Goal: Find specific page/section: Find specific page/section

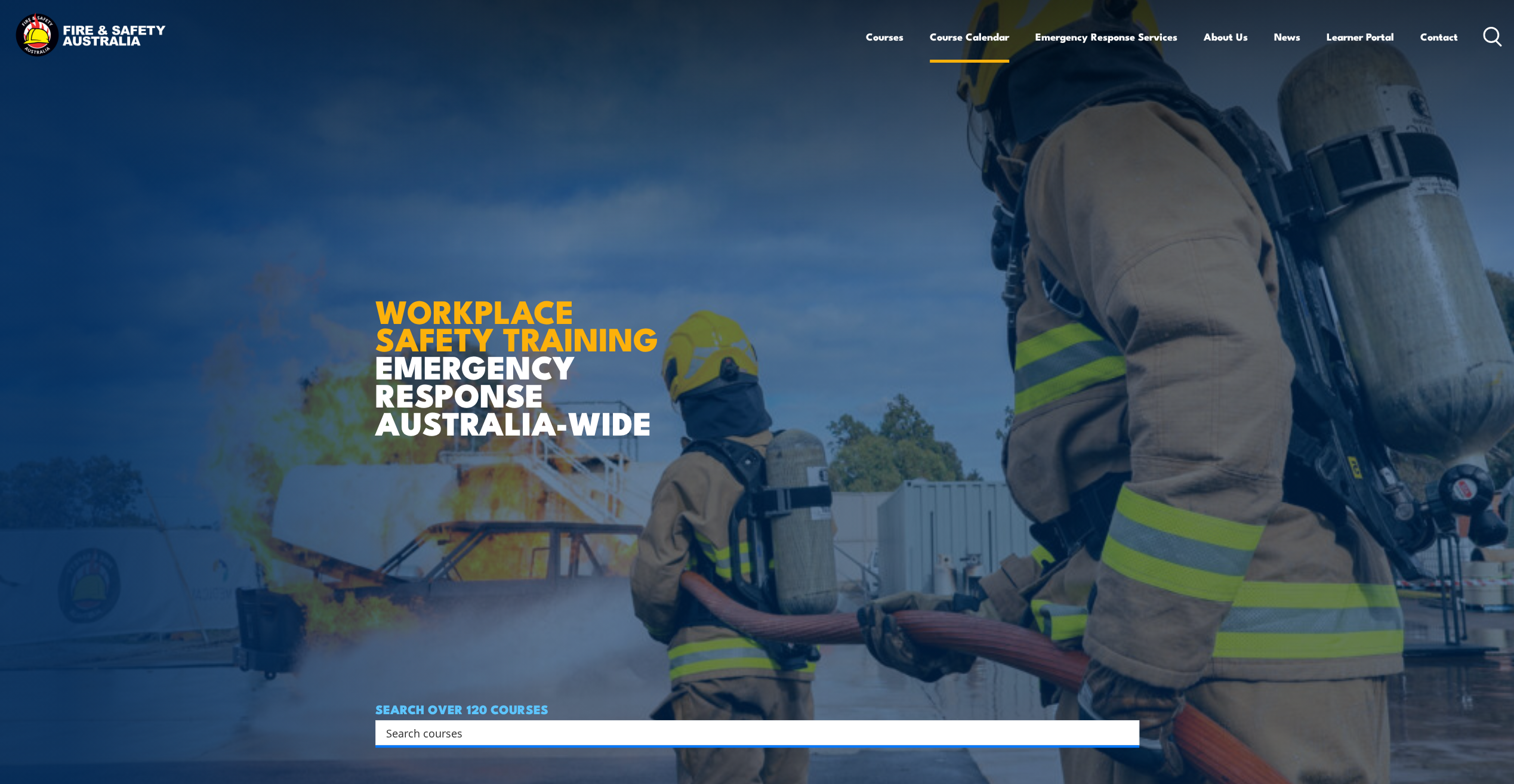
click at [938, 39] on link "Course Calendar" at bounding box center [969, 36] width 79 height 32
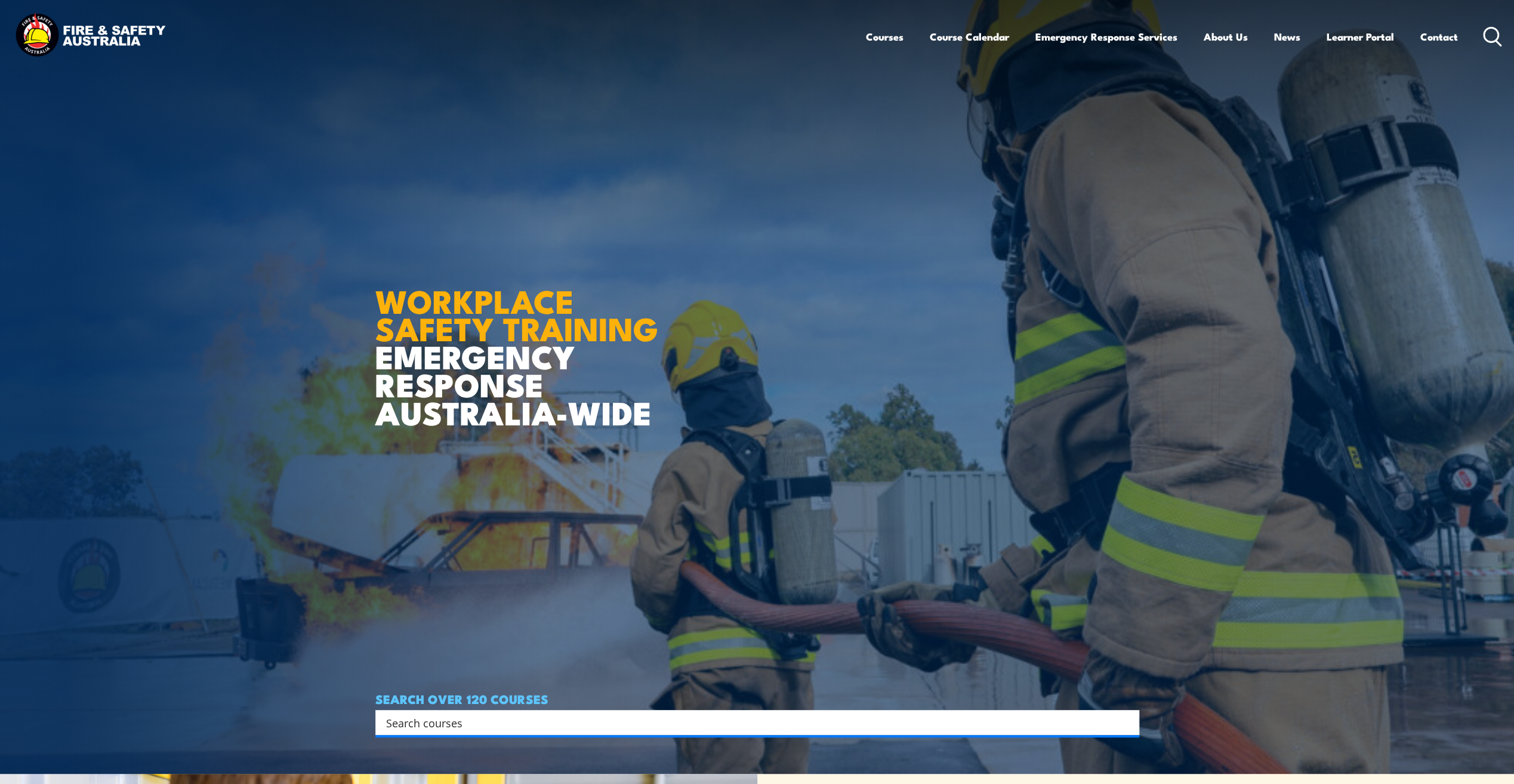
scroll to position [299, 0]
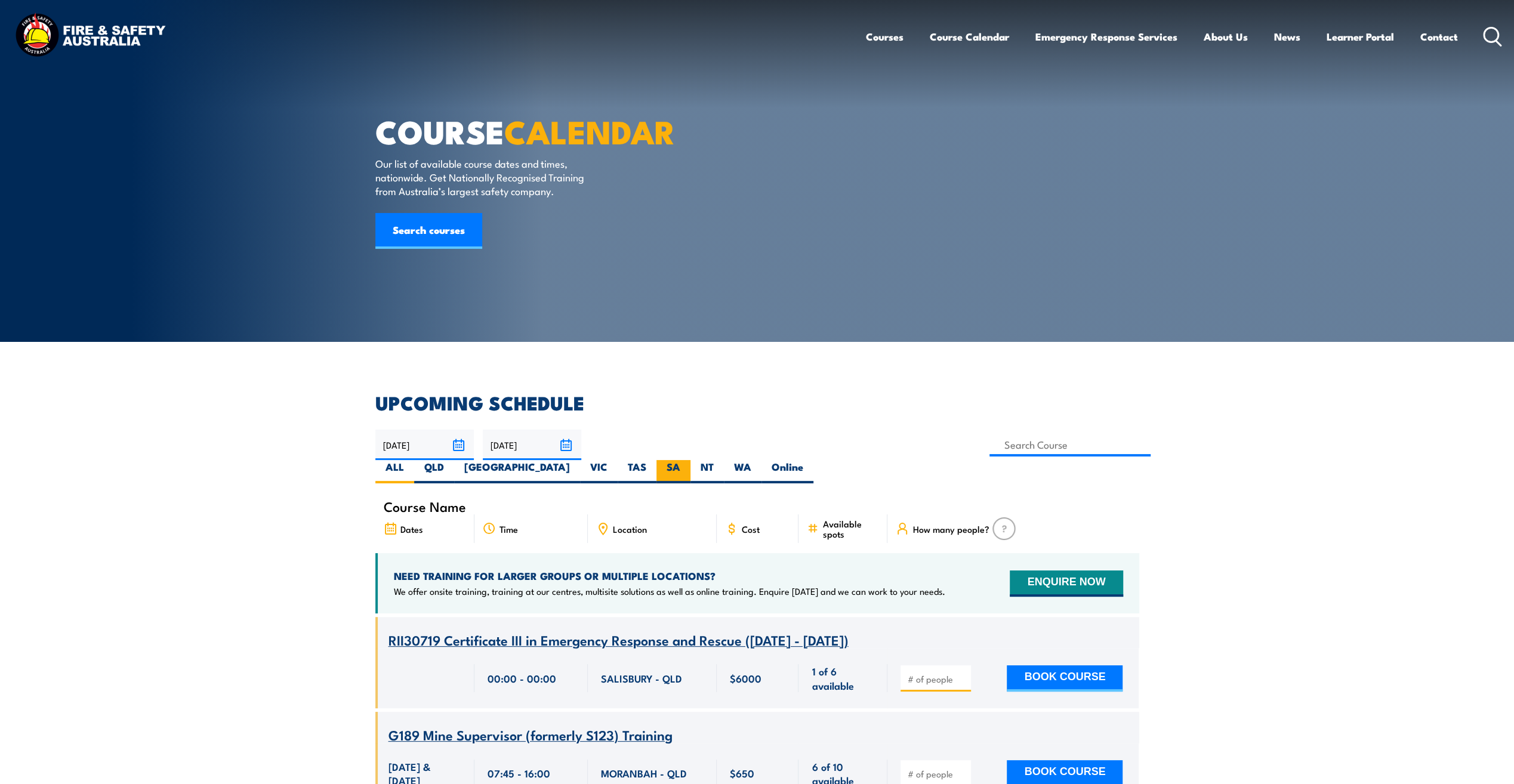
click at [690, 460] on label "SA" at bounding box center [673, 472] width 34 height 23
click at [688, 460] on input "SA" at bounding box center [684, 464] width 8 height 8
radio input "true"
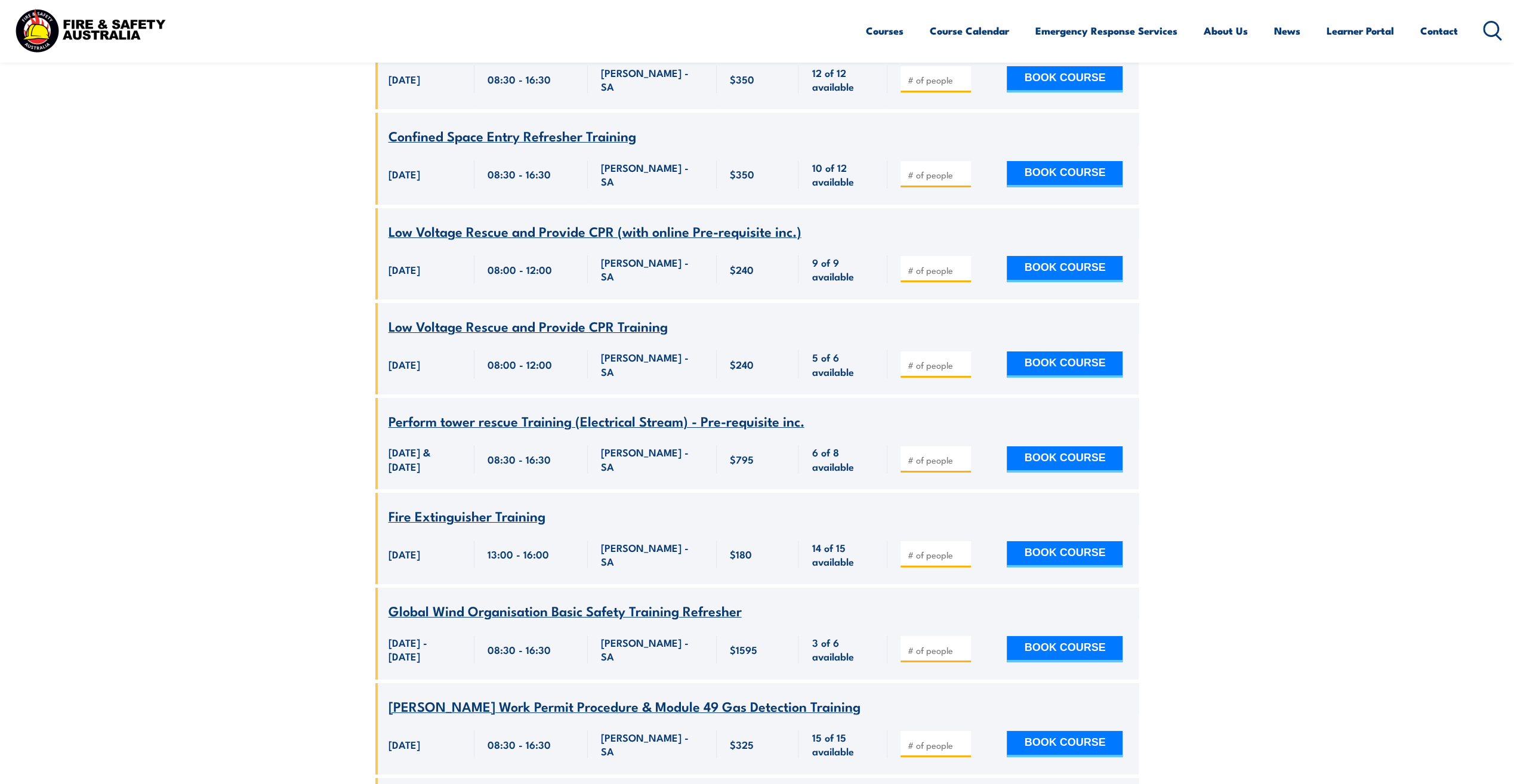
scroll to position [4211, 0]
